Goal: Browse casually: Explore the website without a specific task or goal

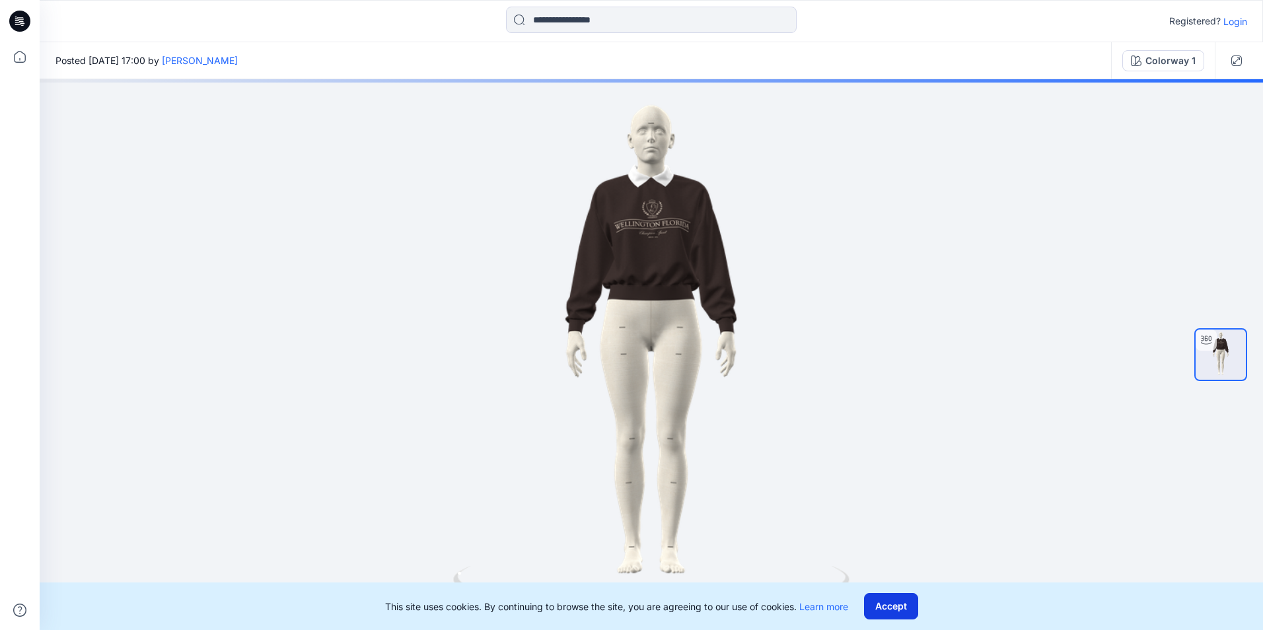
click at [911, 609] on button "Accept" at bounding box center [891, 606] width 54 height 26
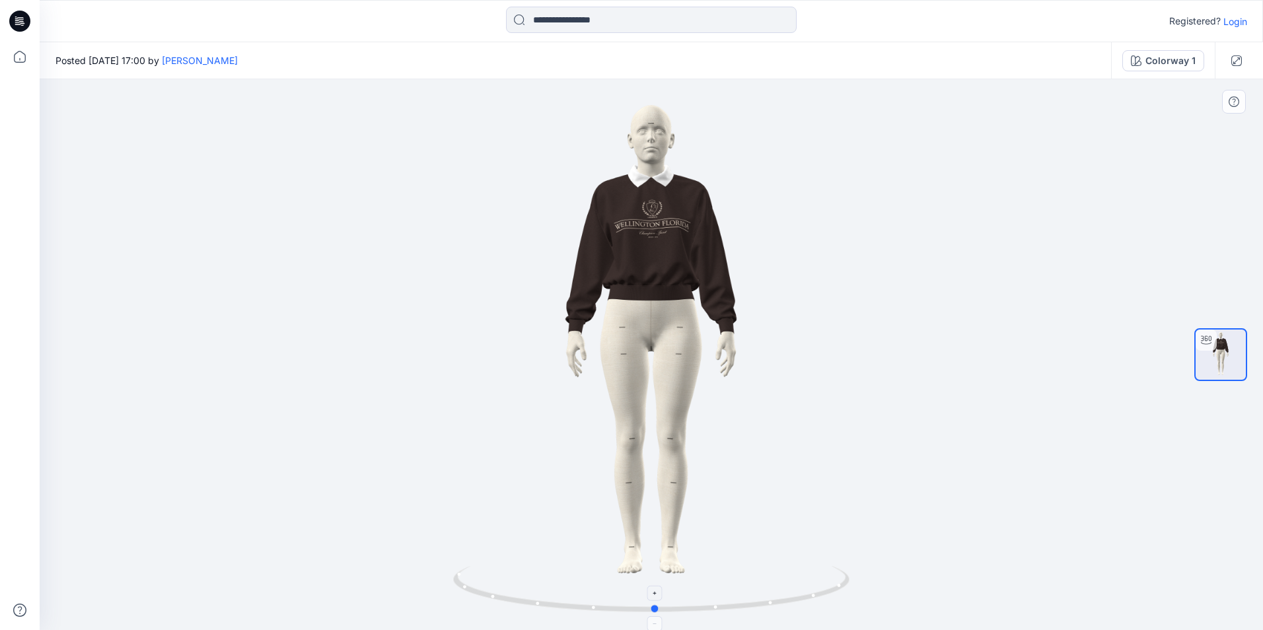
click at [659, 617] on foreignobject at bounding box center [655, 623] width 15 height 15
drag, startPoint x: 659, startPoint y: 616, endPoint x: 681, endPoint y: 615, distance: 22.5
click at [681, 615] on div at bounding box center [651, 354] width 1223 height 551
drag, startPoint x: 681, startPoint y: 614, endPoint x: 721, endPoint y: 612, distance: 40.4
click at [721, 612] on icon at bounding box center [653, 591] width 400 height 50
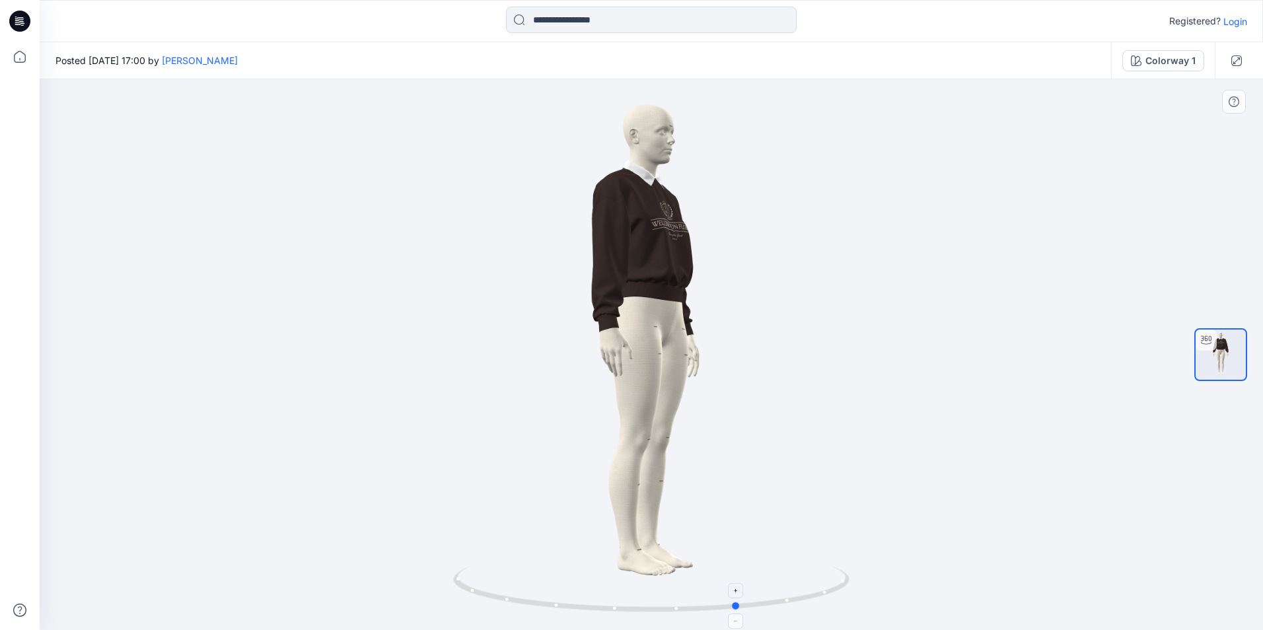
drag, startPoint x: 721, startPoint y: 612, endPoint x: 742, endPoint y: 610, distance: 21.2
click at [742, 610] on icon at bounding box center [653, 591] width 400 height 50
drag, startPoint x: 742, startPoint y: 610, endPoint x: 758, endPoint y: 608, distance: 15.3
click at [758, 608] on icon at bounding box center [653, 591] width 400 height 50
drag, startPoint x: 756, startPoint y: 611, endPoint x: 765, endPoint y: 610, distance: 9.3
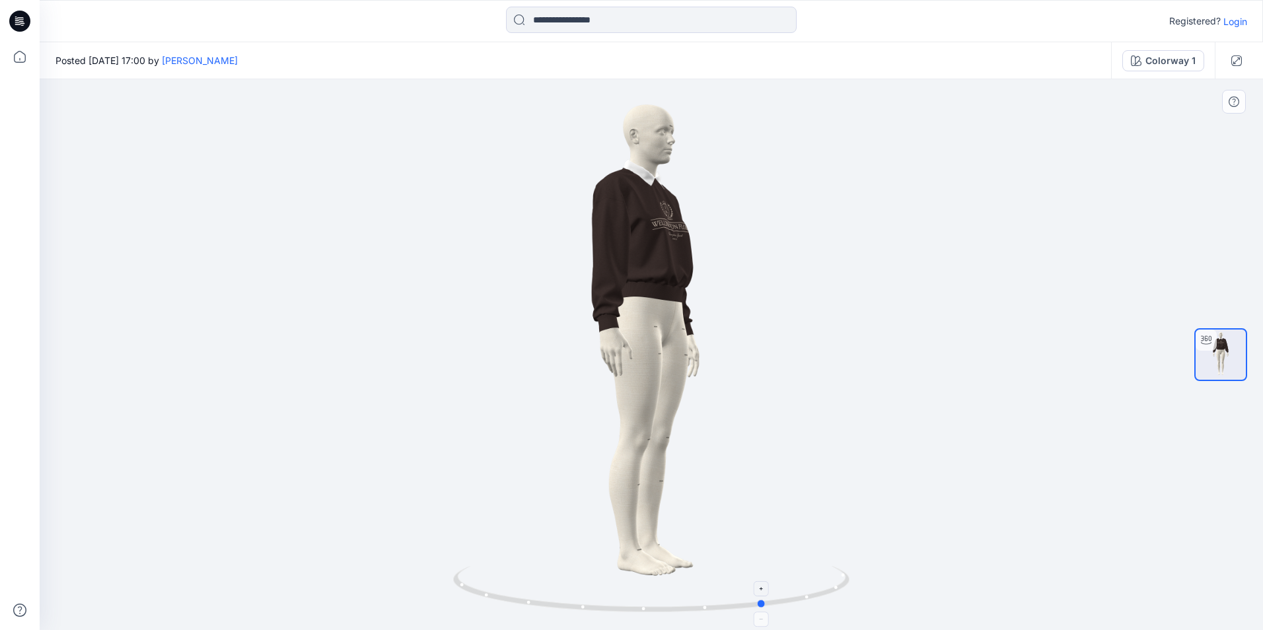
click at [765, 610] on icon at bounding box center [653, 591] width 400 height 50
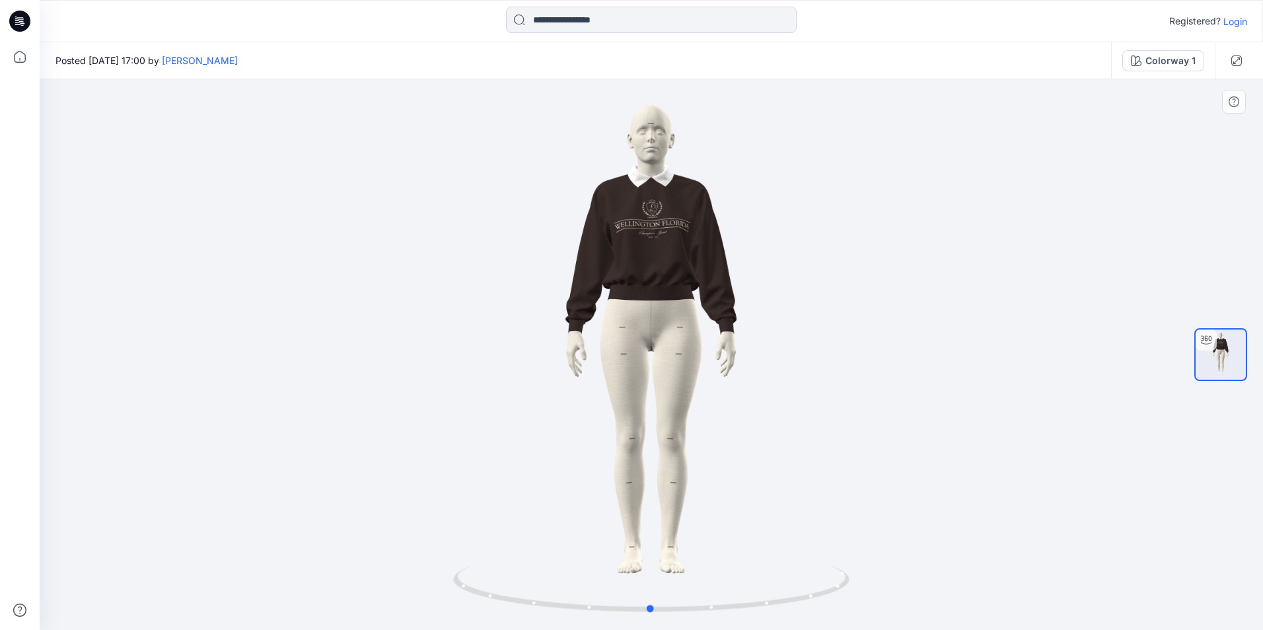
drag, startPoint x: 766, startPoint y: 612, endPoint x: 1046, endPoint y: 543, distance: 289.0
click at [1046, 543] on div at bounding box center [651, 354] width 1223 height 551
drag, startPoint x: 652, startPoint y: 612, endPoint x: 668, endPoint y: 612, distance: 16.5
click at [668, 612] on circle at bounding box center [664, 609] width 8 height 8
drag, startPoint x: 668, startPoint y: 612, endPoint x: 697, endPoint y: 611, distance: 29.7
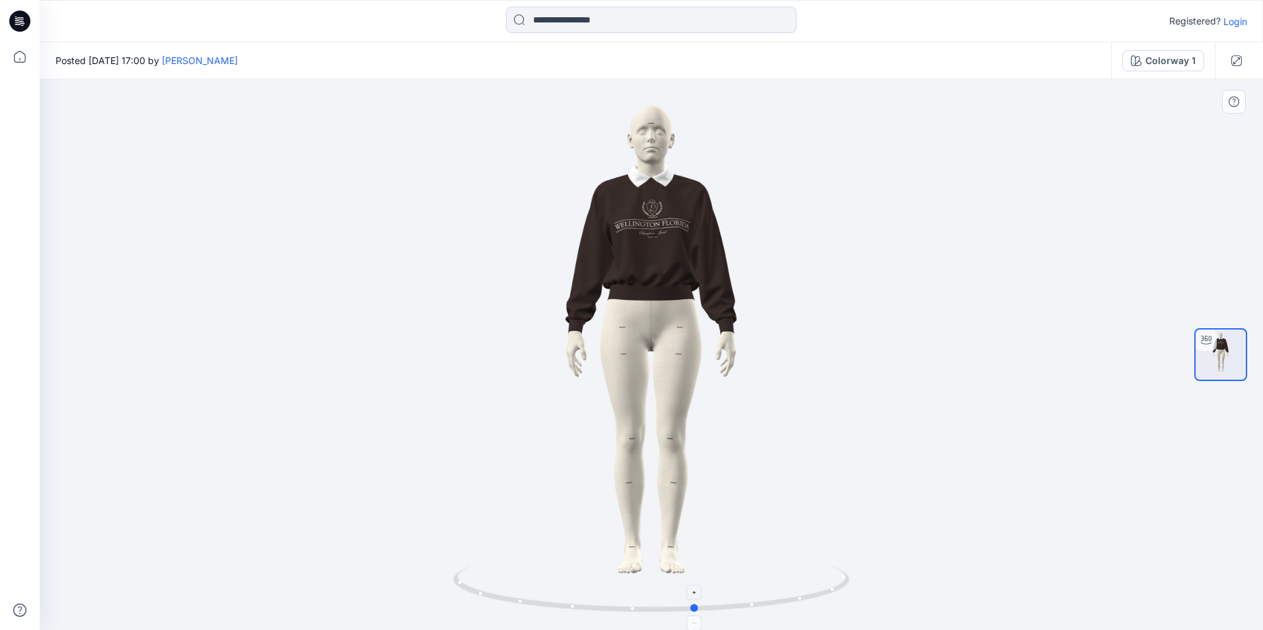
click at [697, 611] on circle at bounding box center [696, 608] width 8 height 8
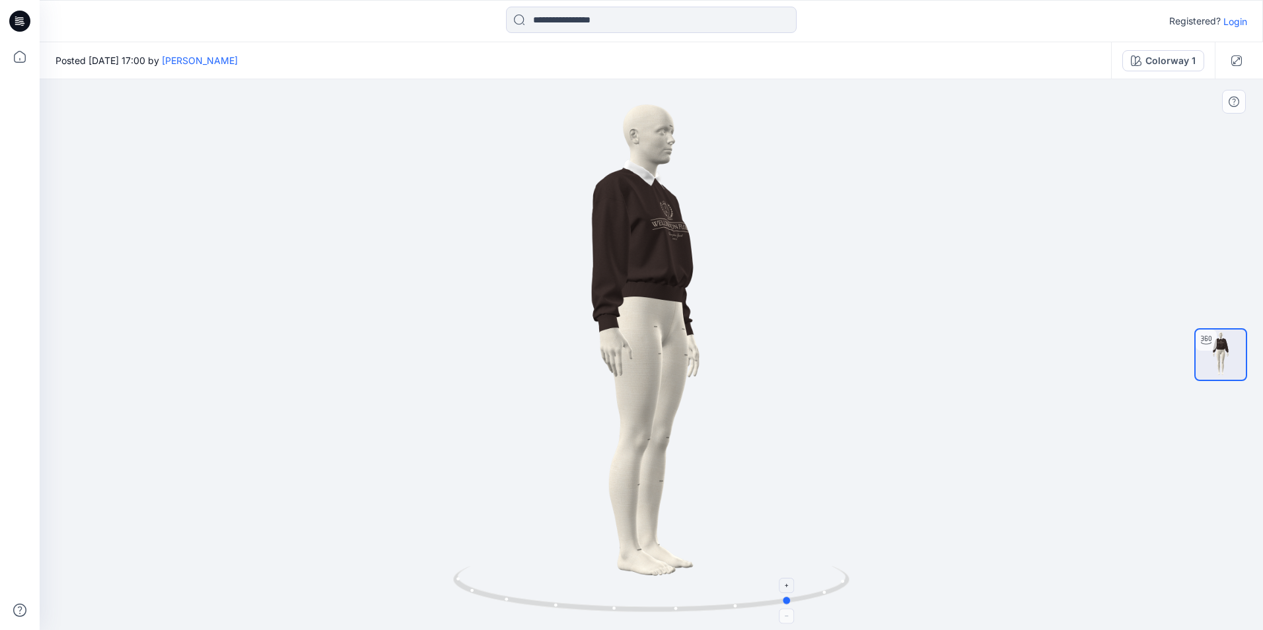
drag, startPoint x: 696, startPoint y: 611, endPoint x: 791, endPoint y: 608, distance: 95.1
click at [791, 608] on icon at bounding box center [653, 591] width 400 height 50
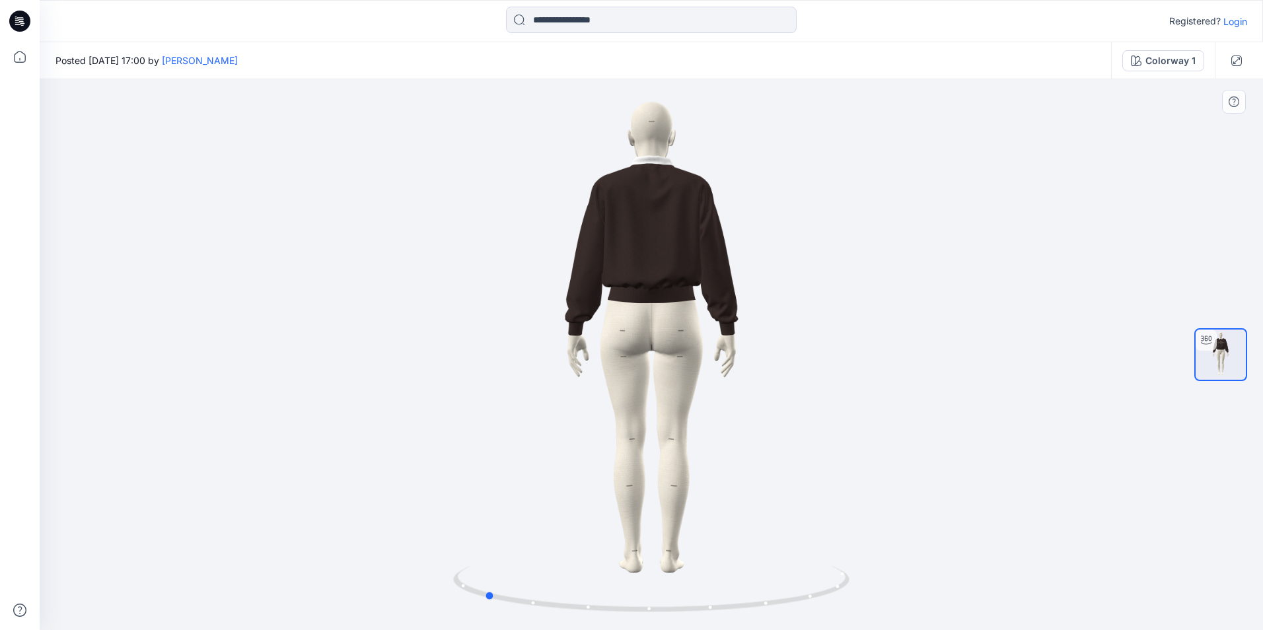
drag, startPoint x: 789, startPoint y: 604, endPoint x: 877, endPoint y: 587, distance: 90.0
click at [877, 587] on div at bounding box center [651, 354] width 1223 height 551
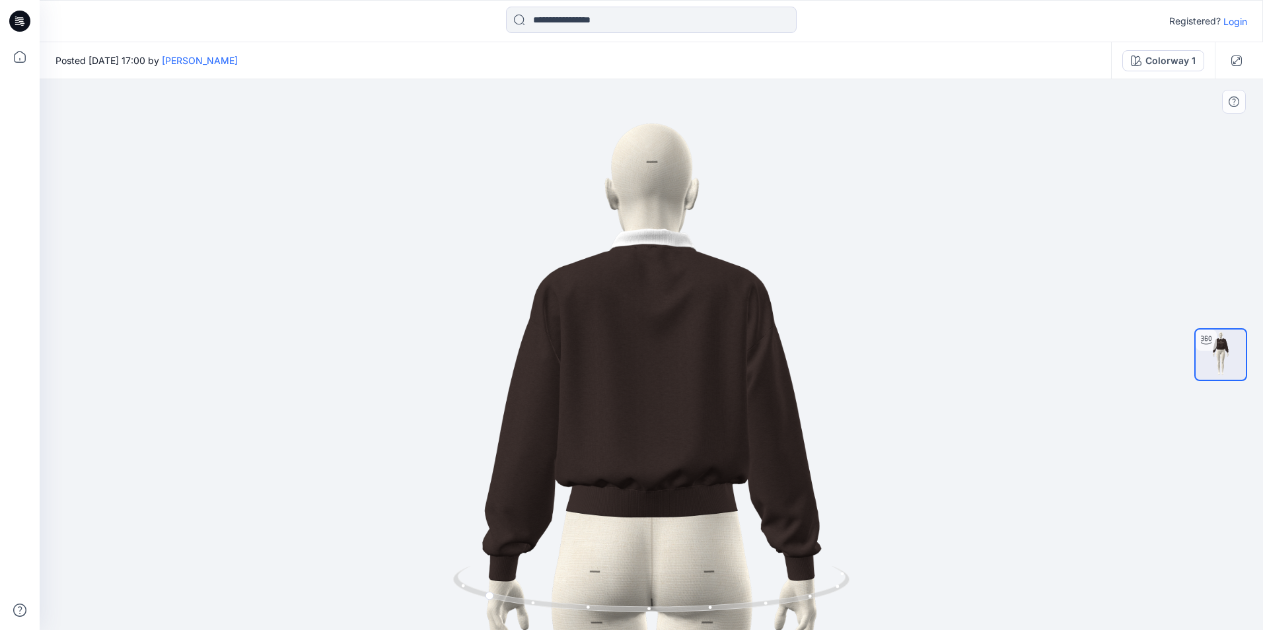
drag, startPoint x: 682, startPoint y: 146, endPoint x: 691, endPoint y: 417, distance: 271.0
click at [691, 417] on img at bounding box center [651, 618] width 1079 height 1079
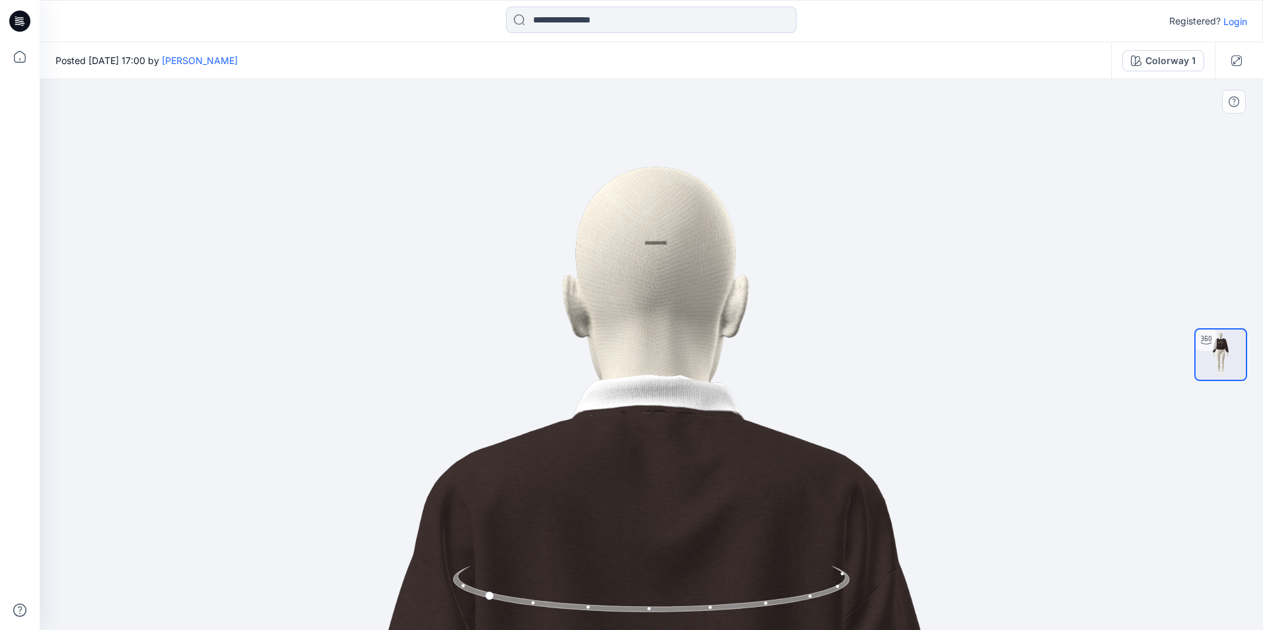
drag, startPoint x: 697, startPoint y: 431, endPoint x: 701, endPoint y: 460, distance: 29.9
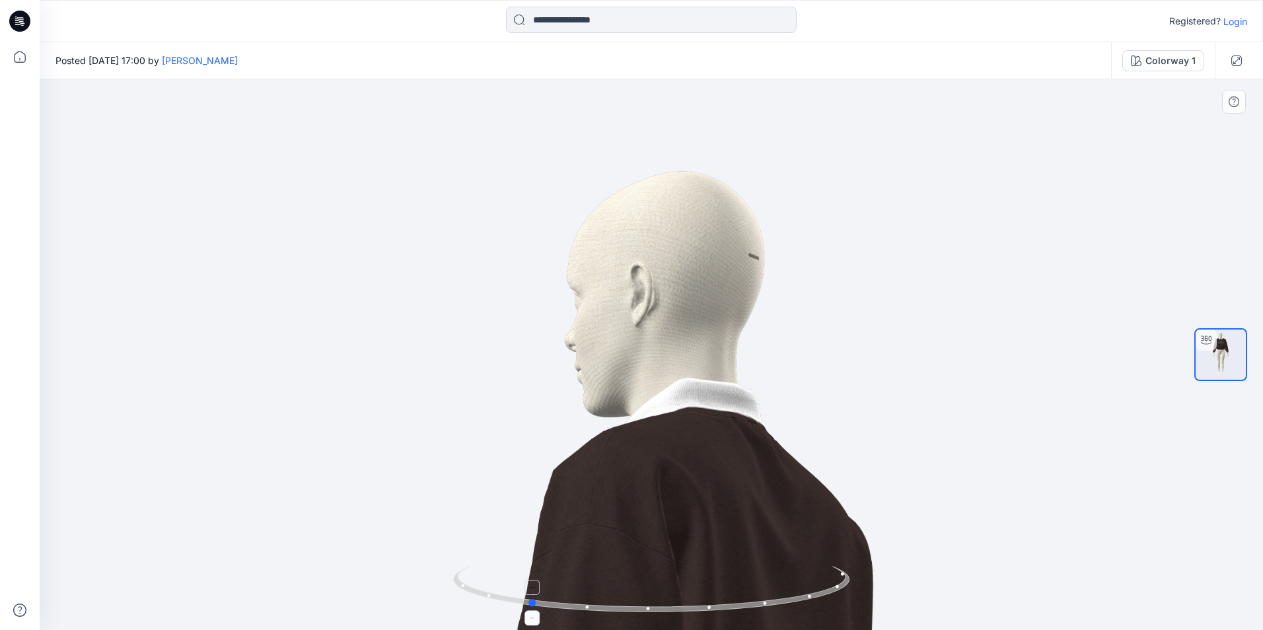
drag, startPoint x: 487, startPoint y: 598, endPoint x: 533, endPoint y: 602, distance: 46.5
click at [533, 602] on circle at bounding box center [532, 603] width 8 height 8
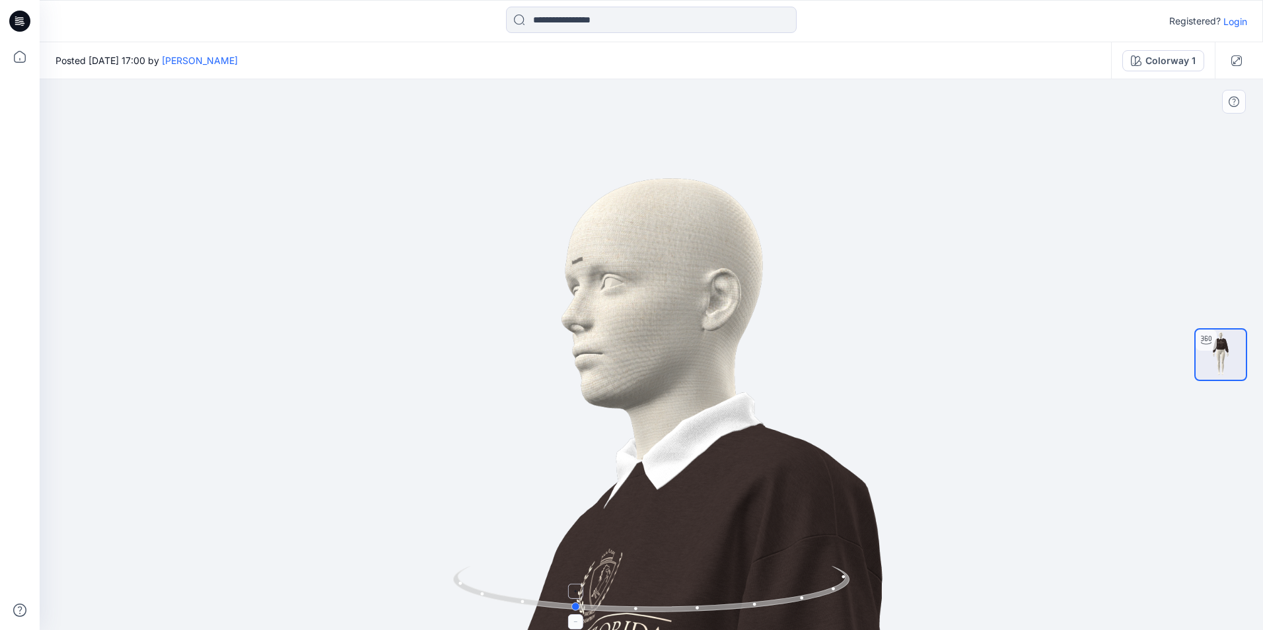
drag, startPoint x: 533, startPoint y: 602, endPoint x: 576, endPoint y: 604, distance: 43.0
click at [576, 604] on circle at bounding box center [576, 607] width 8 height 8
drag, startPoint x: 576, startPoint y: 604, endPoint x: 624, endPoint y: 606, distance: 48.2
click at [624, 606] on circle at bounding box center [620, 608] width 8 height 8
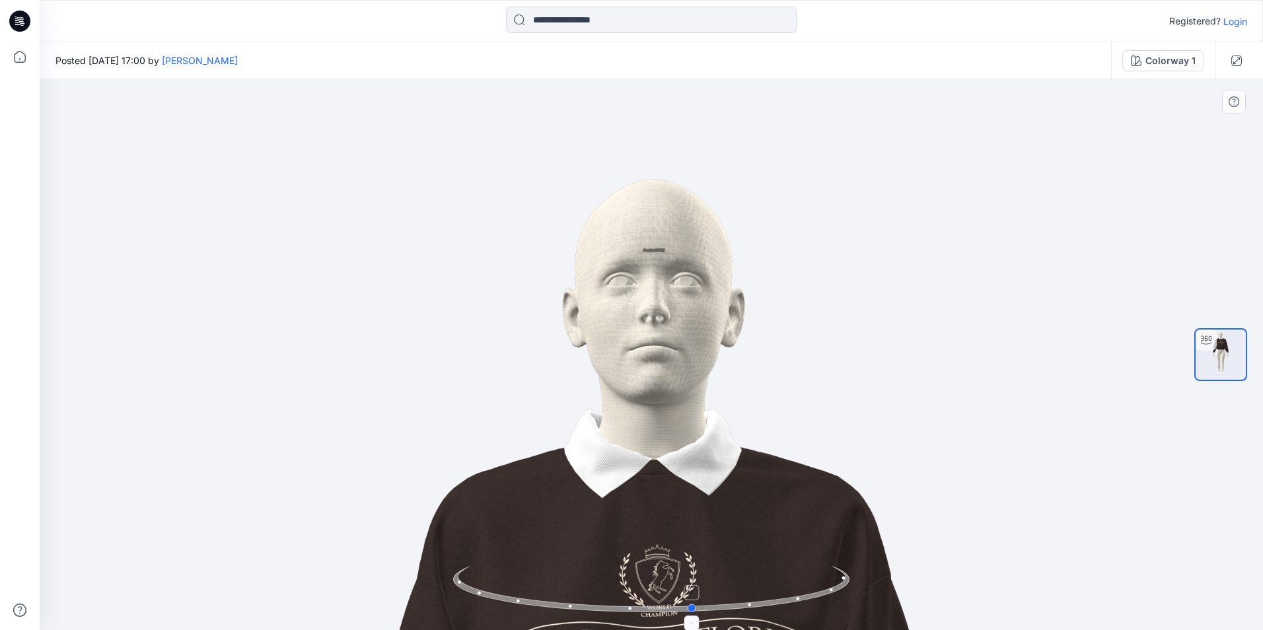
drag, startPoint x: 623, startPoint y: 611, endPoint x: 695, endPoint y: 611, distance: 72.0
click at [695, 611] on circle at bounding box center [693, 608] width 8 height 8
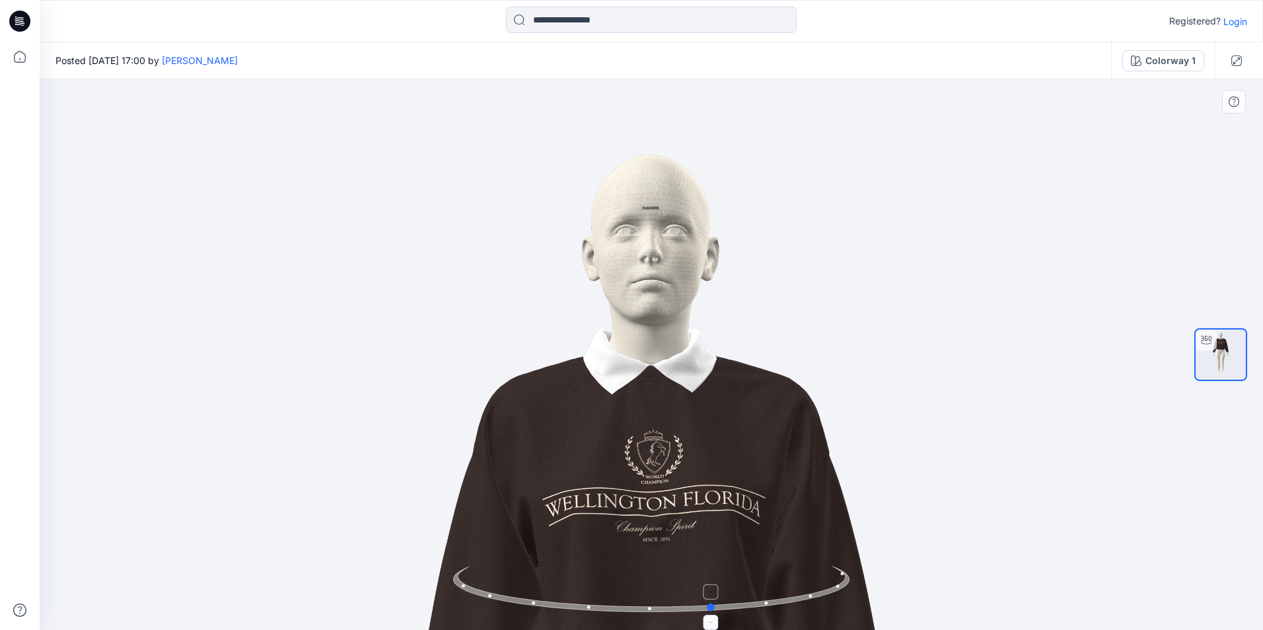
drag, startPoint x: 692, startPoint y: 609, endPoint x: 712, endPoint y: 608, distance: 19.8
click at [712, 608] on circle at bounding box center [712, 608] width 8 height 8
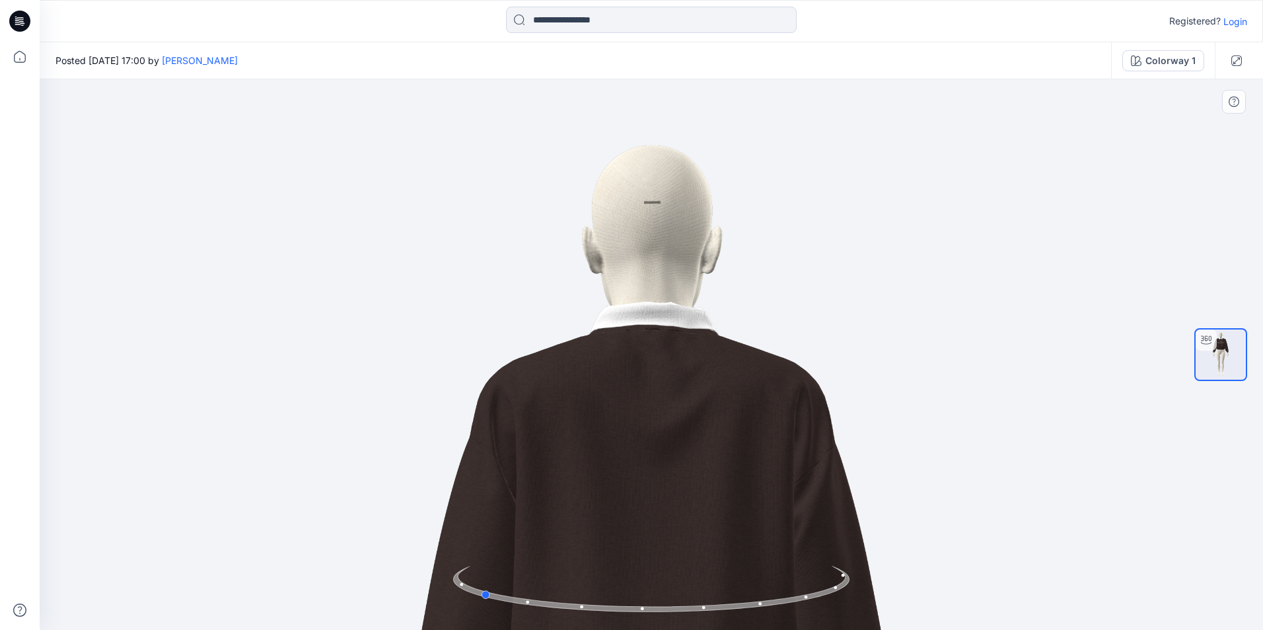
drag, startPoint x: 711, startPoint y: 607, endPoint x: 874, endPoint y: 603, distance: 163.2
click at [874, 603] on div at bounding box center [651, 354] width 1223 height 551
